Goal: Information Seeking & Learning: Learn about a topic

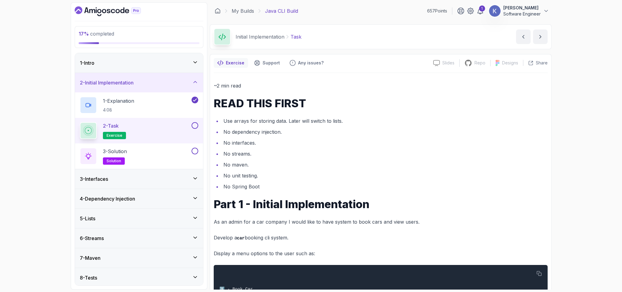
click at [291, 140] on li "No interfaces." at bounding box center [385, 142] width 326 height 9
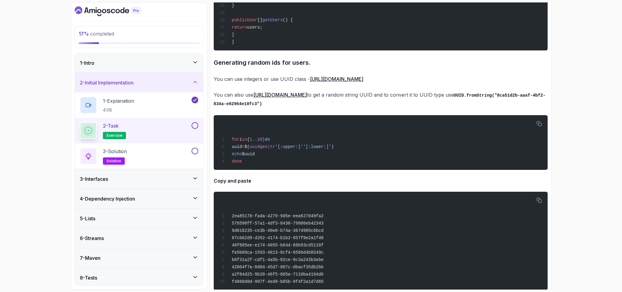
scroll to position [634, 0]
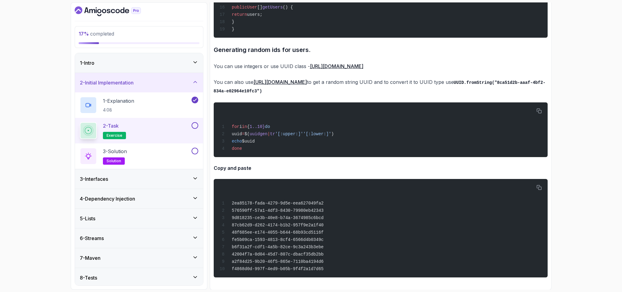
click at [151, 182] on div "3 - Interfaces" at bounding box center [139, 178] width 118 height 7
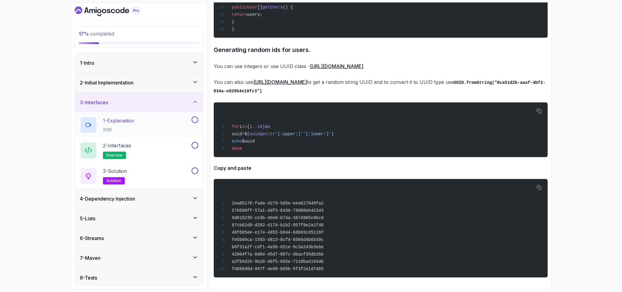
click at [152, 118] on div "1 - Explanation 2:00" at bounding box center [135, 124] width 111 height 17
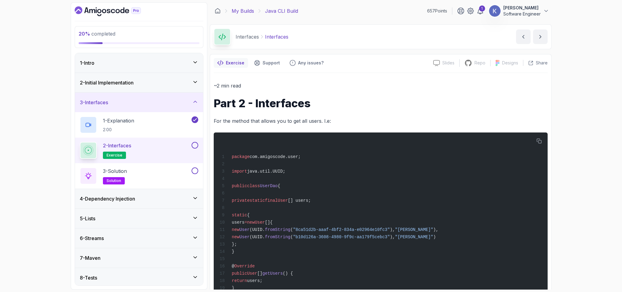
click at [243, 10] on link "My Builds" at bounding box center [243, 10] width 22 height 7
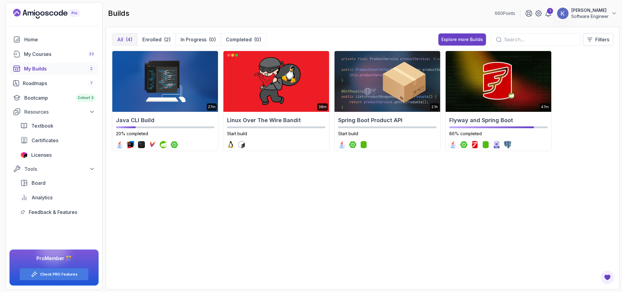
click at [513, 39] on input "text" at bounding box center [539, 39] width 71 height 7
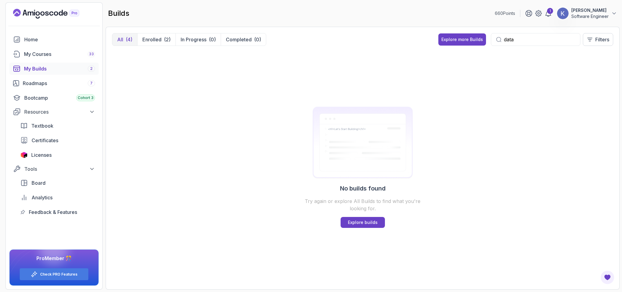
type input "data"
click at [377, 220] on p "Explore builds" at bounding box center [363, 222] width 30 height 6
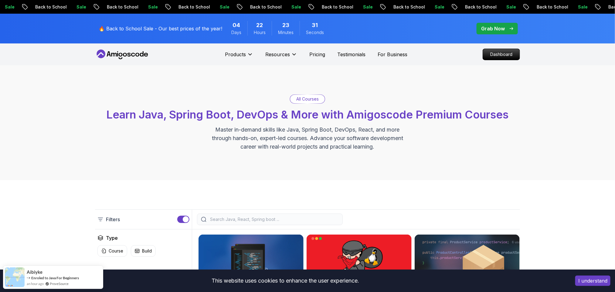
click at [242, 162] on div "All Courses Learn Java, Spring Boot, DevOps & More with Amigoscode Premium Cour…" at bounding box center [307, 122] width 615 height 115
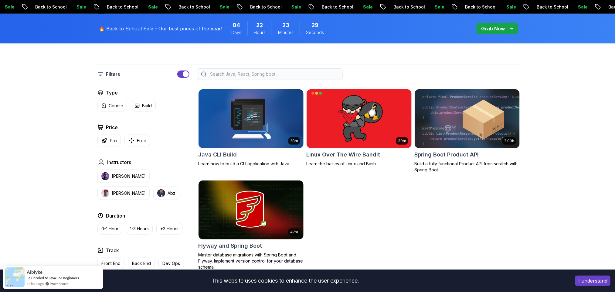
scroll to position [146, 0]
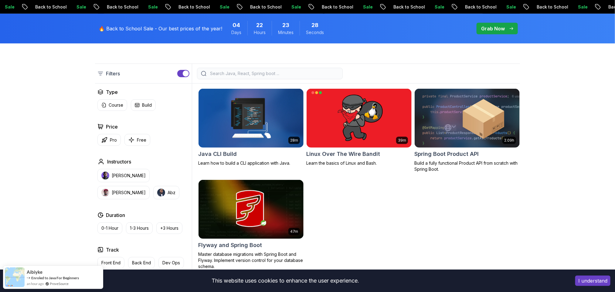
click at [231, 75] on input "search" at bounding box center [274, 73] width 130 height 6
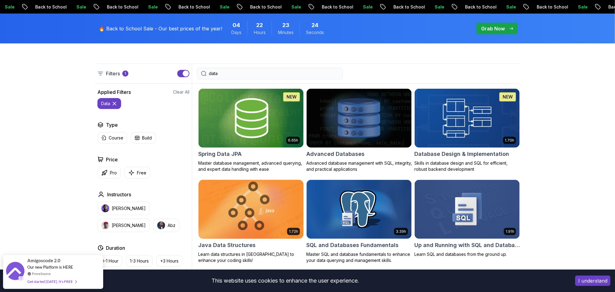
type input "data"
click at [228, 219] on img at bounding box center [251, 209] width 110 height 62
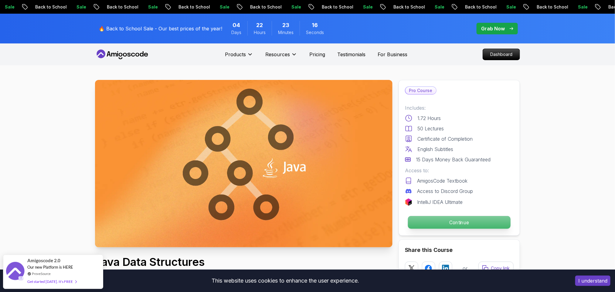
click at [444, 226] on p "Continue" at bounding box center [459, 222] width 103 height 13
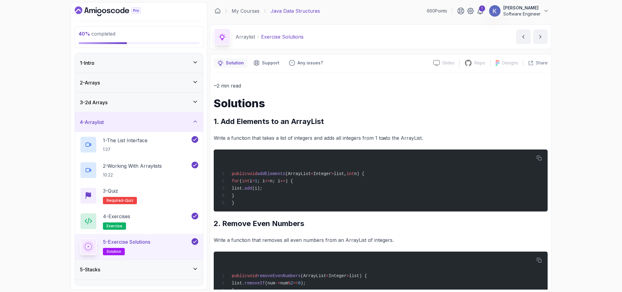
click at [169, 125] on div "4 - Arraylist" at bounding box center [139, 121] width 118 height 7
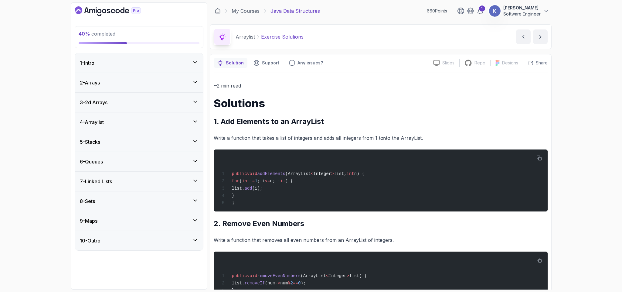
click at [121, 196] on div "8 - Sets" at bounding box center [139, 200] width 128 height 19
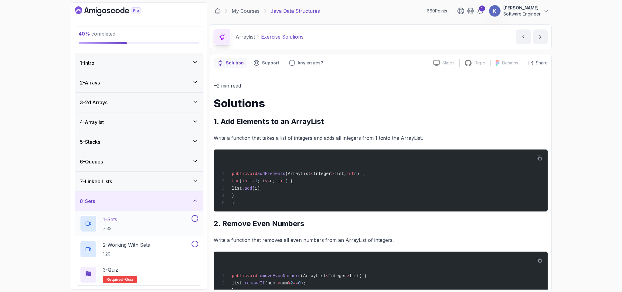
click at [128, 224] on div "1 - Sets 7:32" at bounding box center [135, 223] width 111 height 17
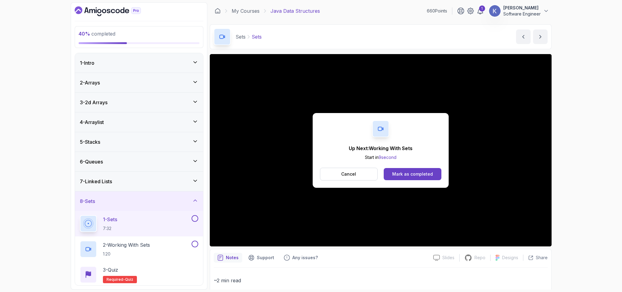
drag, startPoint x: 435, startPoint y: 170, endPoint x: 364, endPoint y: 200, distance: 76.9
click at [364, 200] on div "Up Next: Working With Sets Start in 9 second Cancel [PERSON_NAME] as completed" at bounding box center [381, 150] width 342 height 192
click at [408, 173] on div "Mark as completed" at bounding box center [412, 174] width 41 height 6
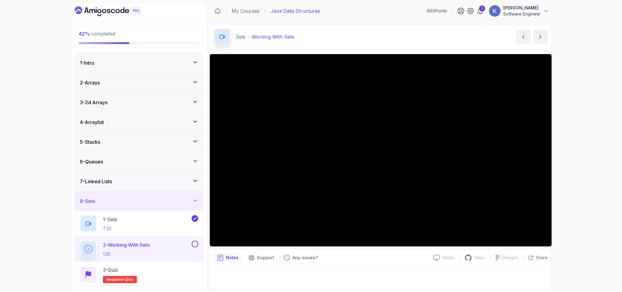
click at [77, 251] on div "2 - Working With Sets 1:20" at bounding box center [139, 249] width 128 height 26
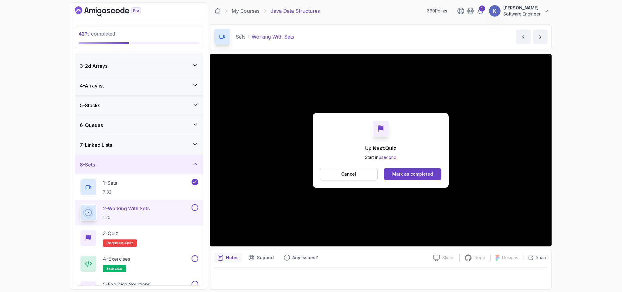
scroll to position [94, 0]
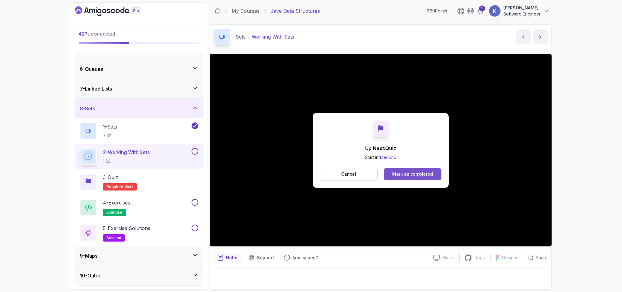
click at [439, 168] on button "Mark as completed" at bounding box center [412, 174] width 57 height 12
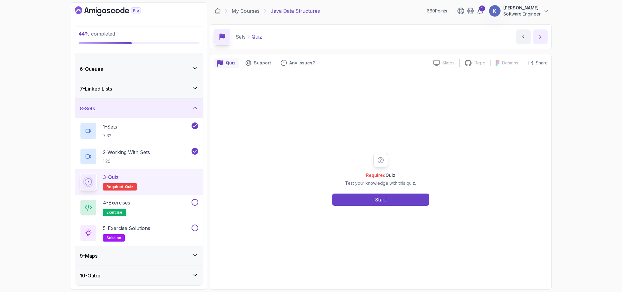
click at [539, 43] on button "next content" at bounding box center [540, 36] width 15 height 15
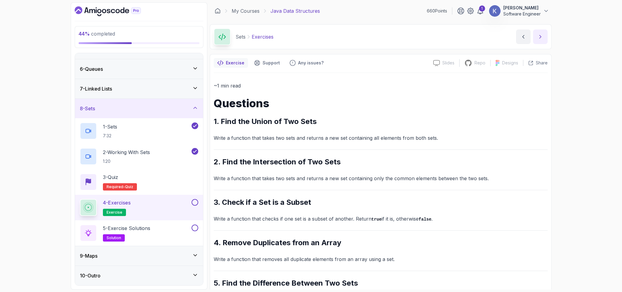
click at [539, 43] on button "next content" at bounding box center [540, 36] width 15 height 15
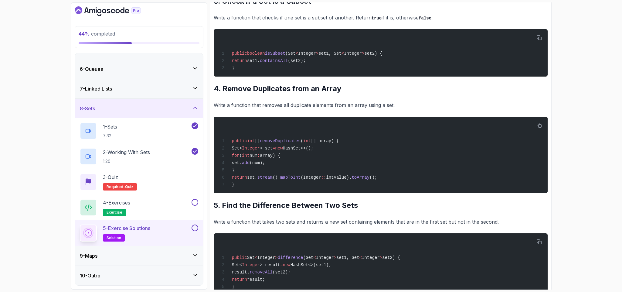
scroll to position [343, 0]
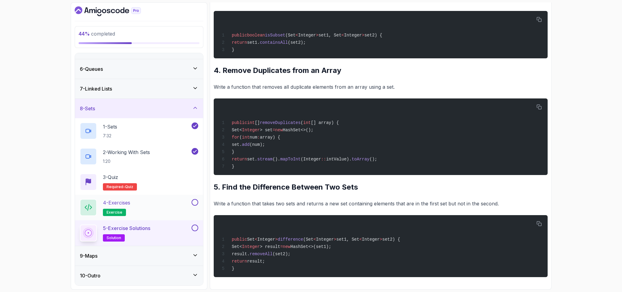
click at [193, 201] on button at bounding box center [195, 202] width 7 height 7
click at [195, 230] on button at bounding box center [195, 227] width 7 height 7
click at [193, 199] on button at bounding box center [195, 202] width 7 height 7
click at [197, 87] on icon at bounding box center [195, 88] width 6 height 6
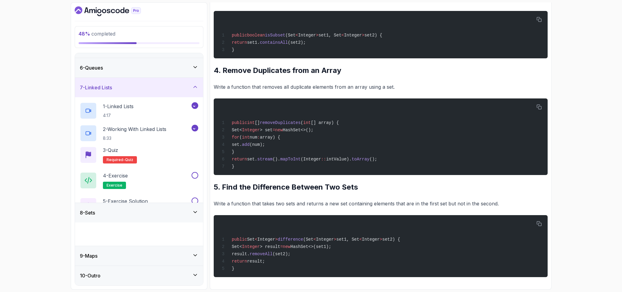
scroll to position [0, 0]
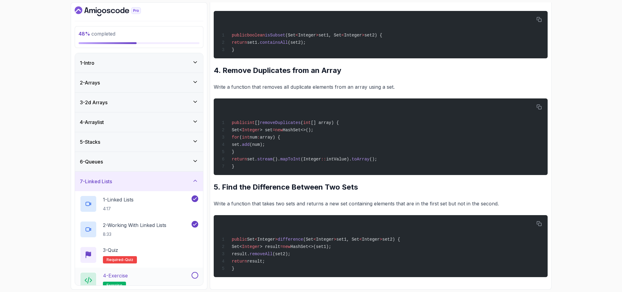
click at [194, 278] on button at bounding box center [195, 275] width 7 height 7
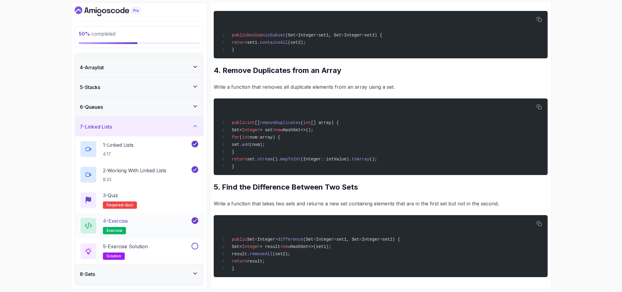
scroll to position [73, 0]
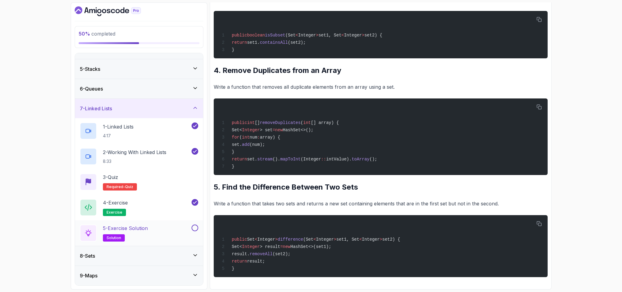
click at [193, 229] on button at bounding box center [195, 227] width 7 height 7
click at [193, 90] on icon at bounding box center [195, 88] width 6 height 6
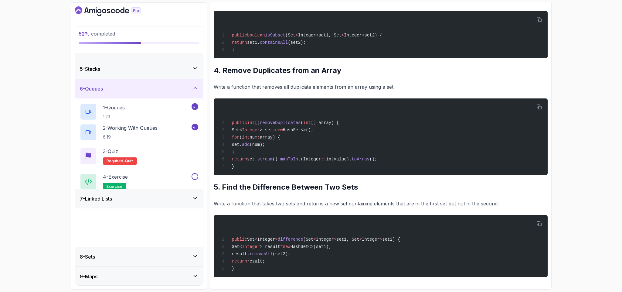
scroll to position [0, 0]
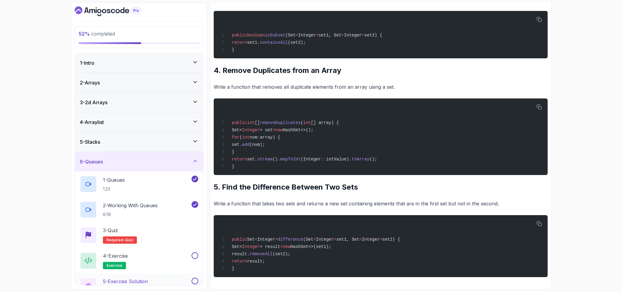
click at [196, 283] on button at bounding box center [195, 281] width 7 height 7
click at [195, 254] on button at bounding box center [195, 255] width 7 height 7
click at [195, 142] on icon at bounding box center [195, 141] width 6 height 6
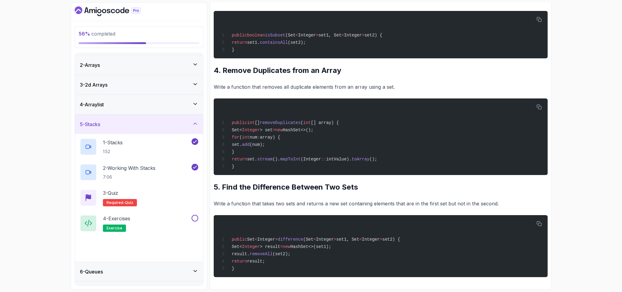
scroll to position [18, 0]
click at [193, 215] on button at bounding box center [195, 217] width 7 height 7
click at [194, 245] on button at bounding box center [195, 243] width 7 height 7
click at [195, 103] on icon at bounding box center [195, 103] width 6 height 6
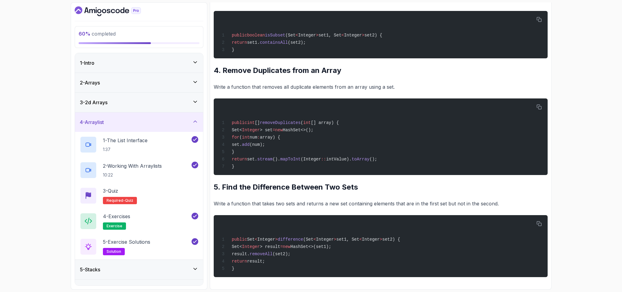
scroll to position [94, 0]
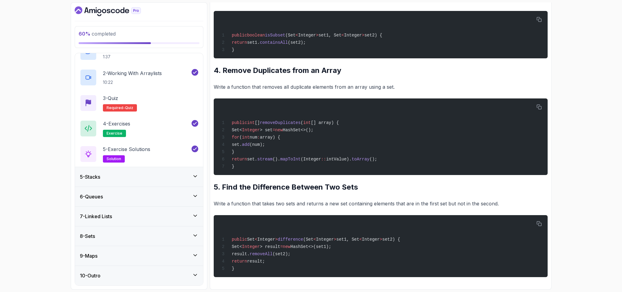
click at [115, 250] on div "9 - Maps" at bounding box center [139, 255] width 128 height 19
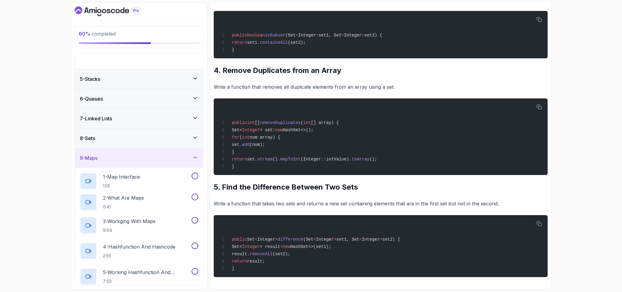
scroll to position [0, 0]
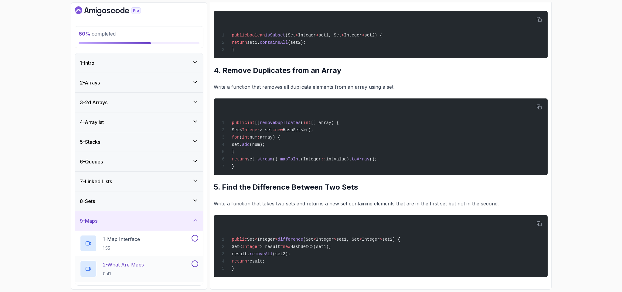
click at [118, 272] on p "0:41" at bounding box center [123, 274] width 41 height 6
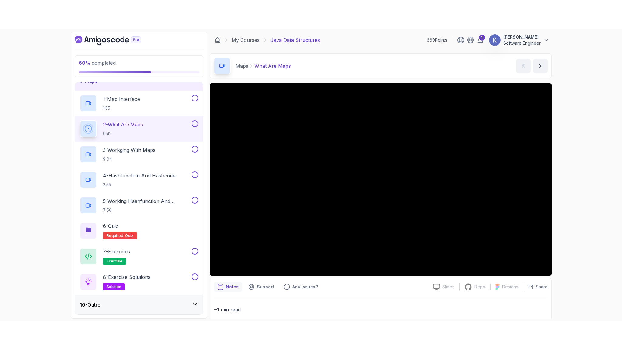
scroll to position [171, 0]
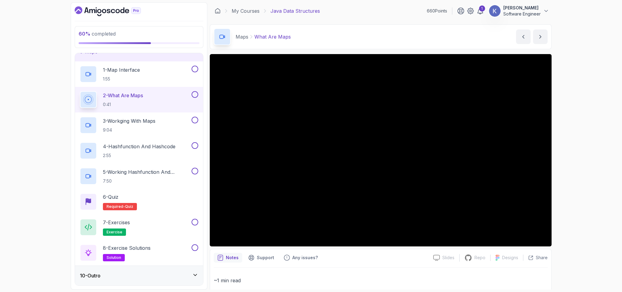
drag, startPoint x: 320, startPoint y: 259, endPoint x: 476, endPoint y: 267, distance: 155.7
click at [476, 267] on div "Notes Support Any issues? Slides Slides not available Repo Repository not avail…" at bounding box center [381, 285] width 342 height 73
drag, startPoint x: 349, startPoint y: 284, endPoint x: 558, endPoint y: 272, distance: 209.3
click at [558, 272] on div "60 % completed 1 - Intro 2 - Arrays 3 - 2d Arrays 4 - Arraylist 5 - Stacks 6 - …" at bounding box center [311, 146] width 622 height 292
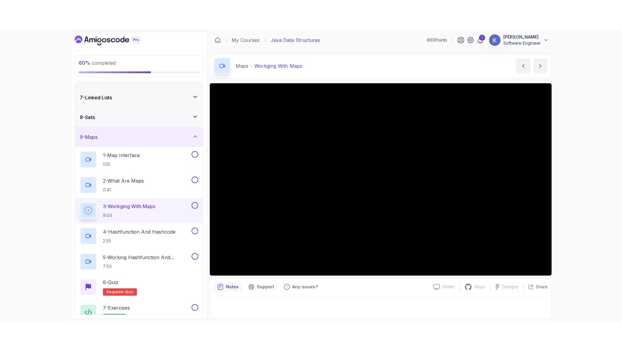
scroll to position [171, 0]
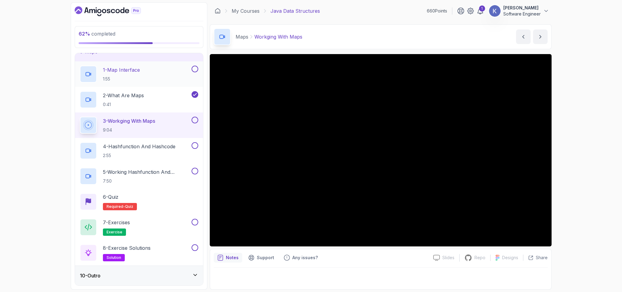
click at [159, 74] on div "1 - Map Interface 1:55" at bounding box center [135, 74] width 111 height 17
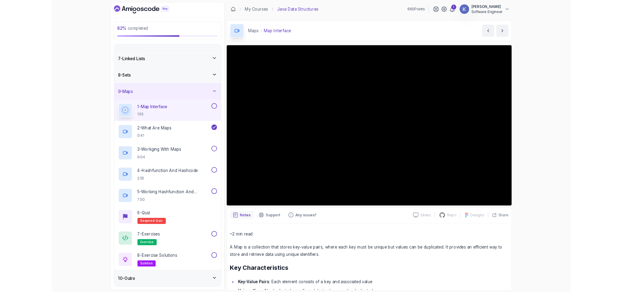
scroll to position [171, 0]
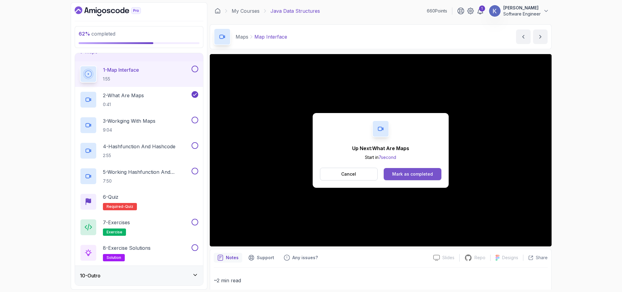
click at [436, 175] on button "Mark as completed" at bounding box center [412, 174] width 57 height 12
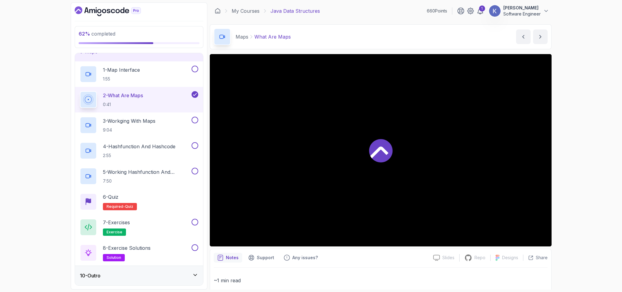
click at [436, 175] on div at bounding box center [381, 150] width 342 height 192
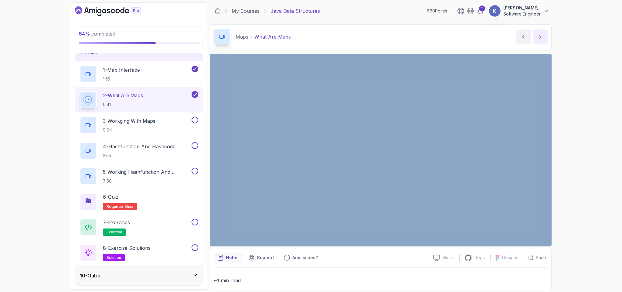
click at [543, 35] on button "next content" at bounding box center [540, 36] width 15 height 15
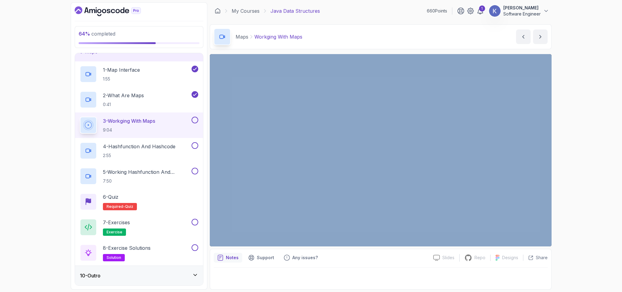
click at [577, 155] on div "64 % completed 1 - Intro 2 - Arrays 3 - 2d Arrays 4 - Arraylist 5 - Stacks 6 - …" at bounding box center [311, 146] width 622 height 292
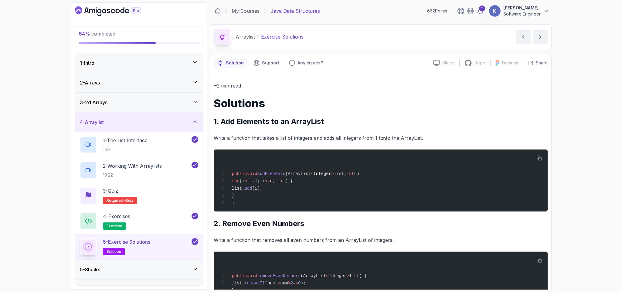
click at [80, 244] on div at bounding box center [88, 246] width 17 height 17
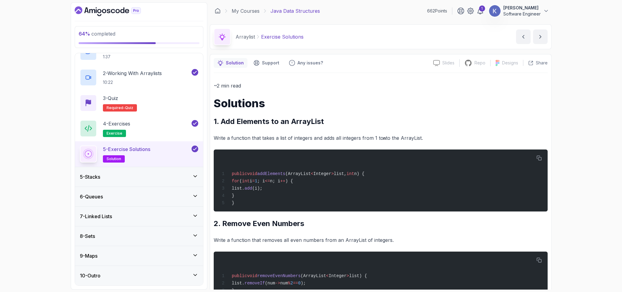
click at [94, 252] on h3 "9 - Maps" at bounding box center [89, 255] width 18 height 7
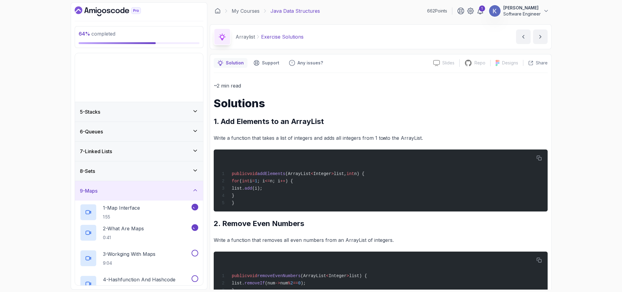
scroll to position [0, 0]
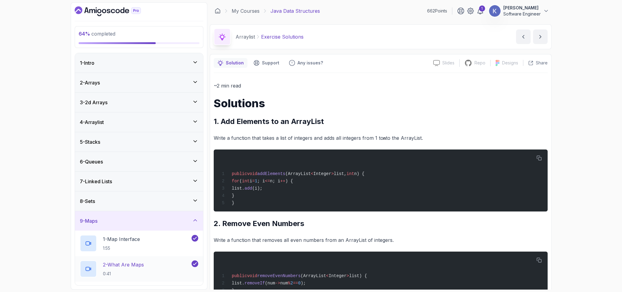
click at [159, 272] on div "2 - What Are Maps 0:41" at bounding box center [135, 268] width 111 height 17
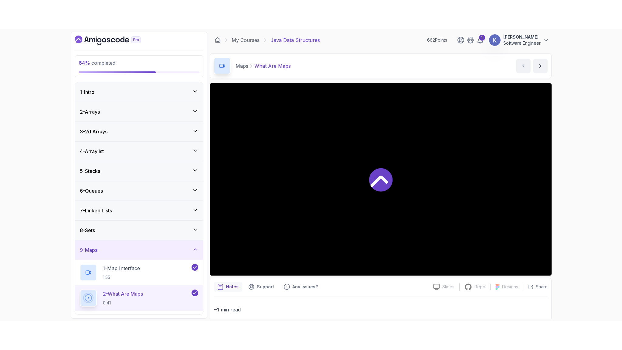
scroll to position [171, 0]
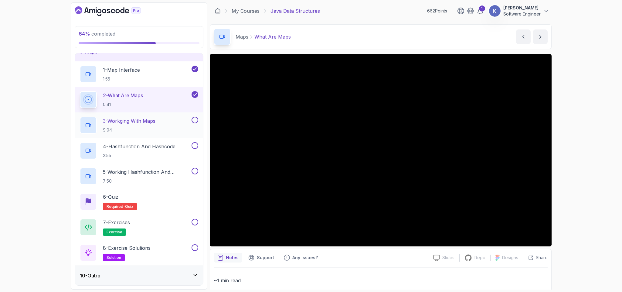
click at [154, 133] on div "3 - Workging With Maps 9:04" at bounding box center [135, 125] width 111 height 17
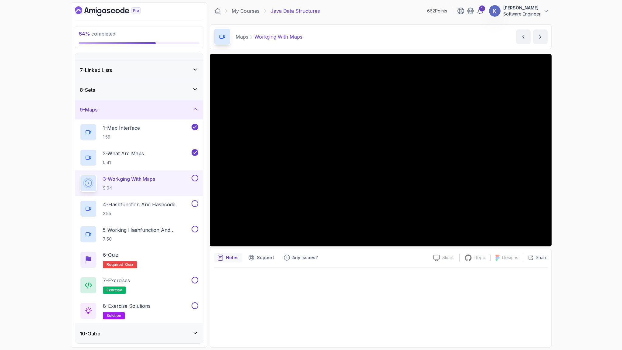
scroll to position [171, 0]
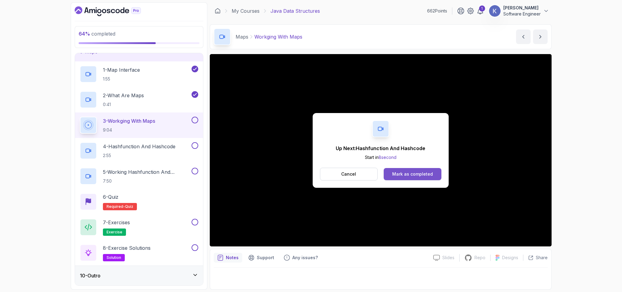
click at [426, 175] on div "Mark as completed" at bounding box center [412, 174] width 41 height 6
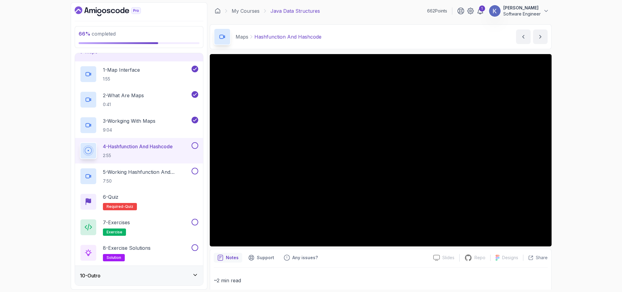
scroll to position [113, 0]
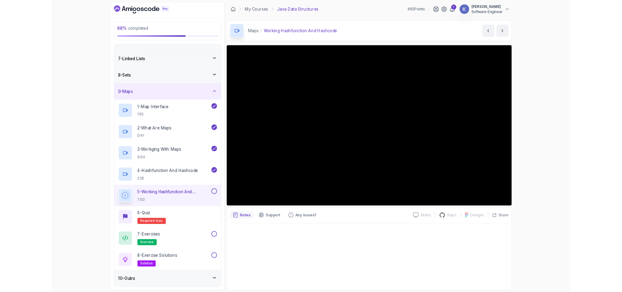
scroll to position [171, 0]
